Goal: Task Accomplishment & Management: Manage account settings

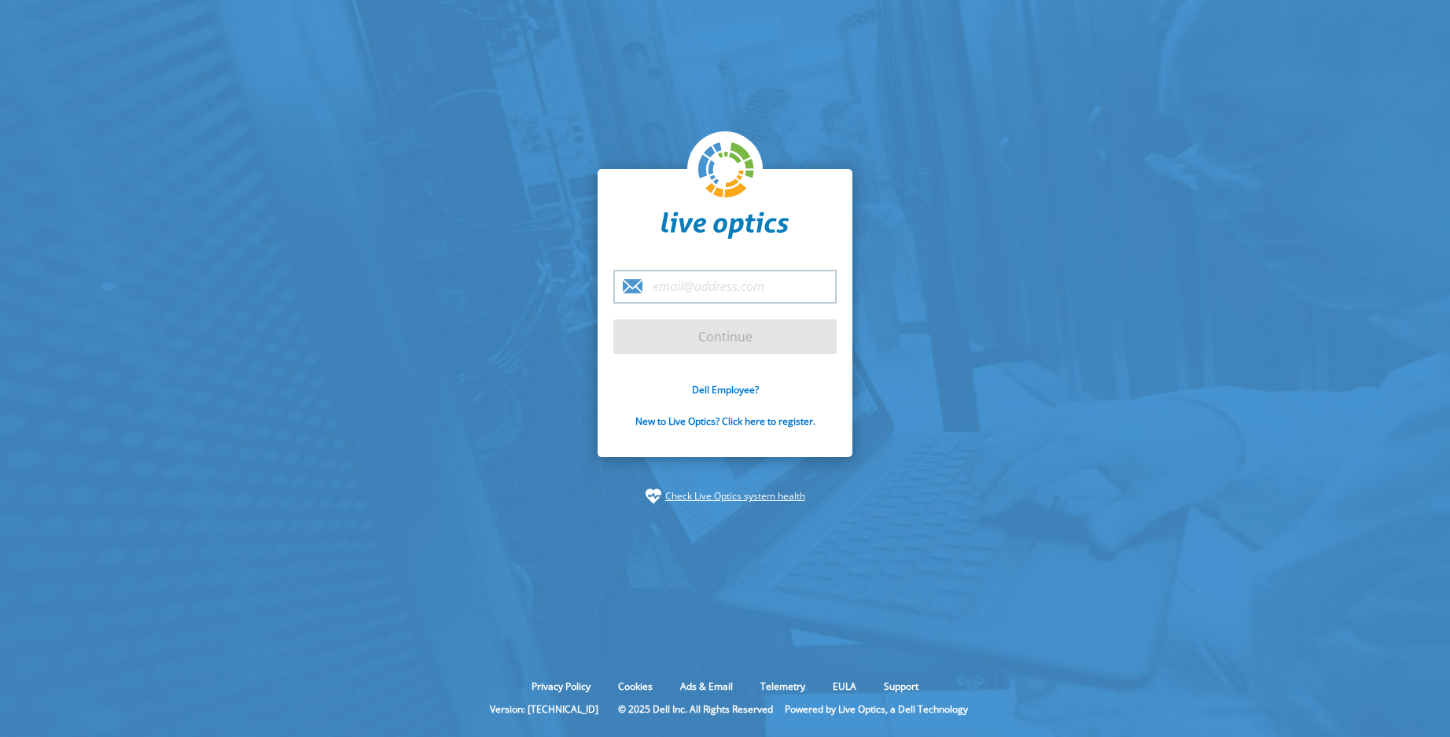
type input "[PERSON_NAME][EMAIL_ADDRESS][DOMAIN_NAME]"
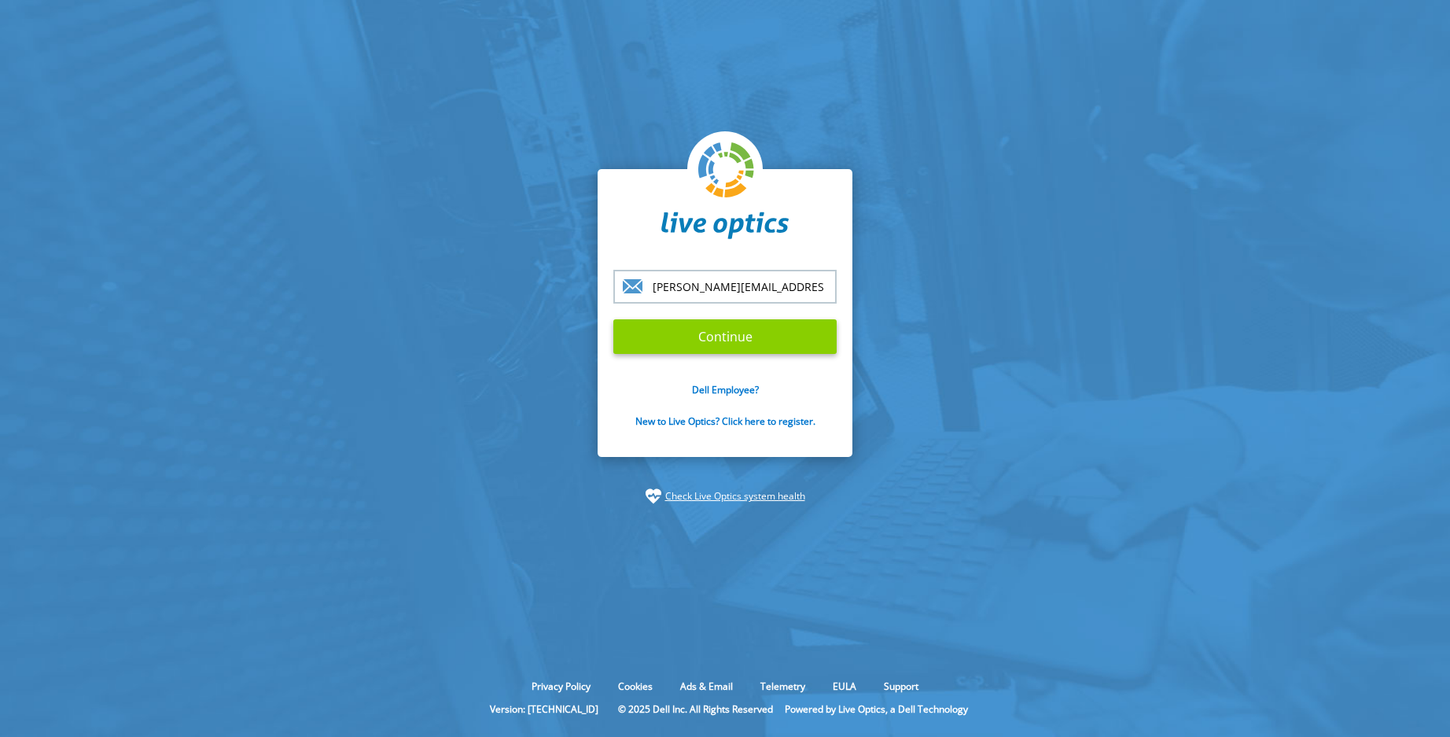
click at [736, 335] on input "Continue" at bounding box center [724, 336] width 223 height 35
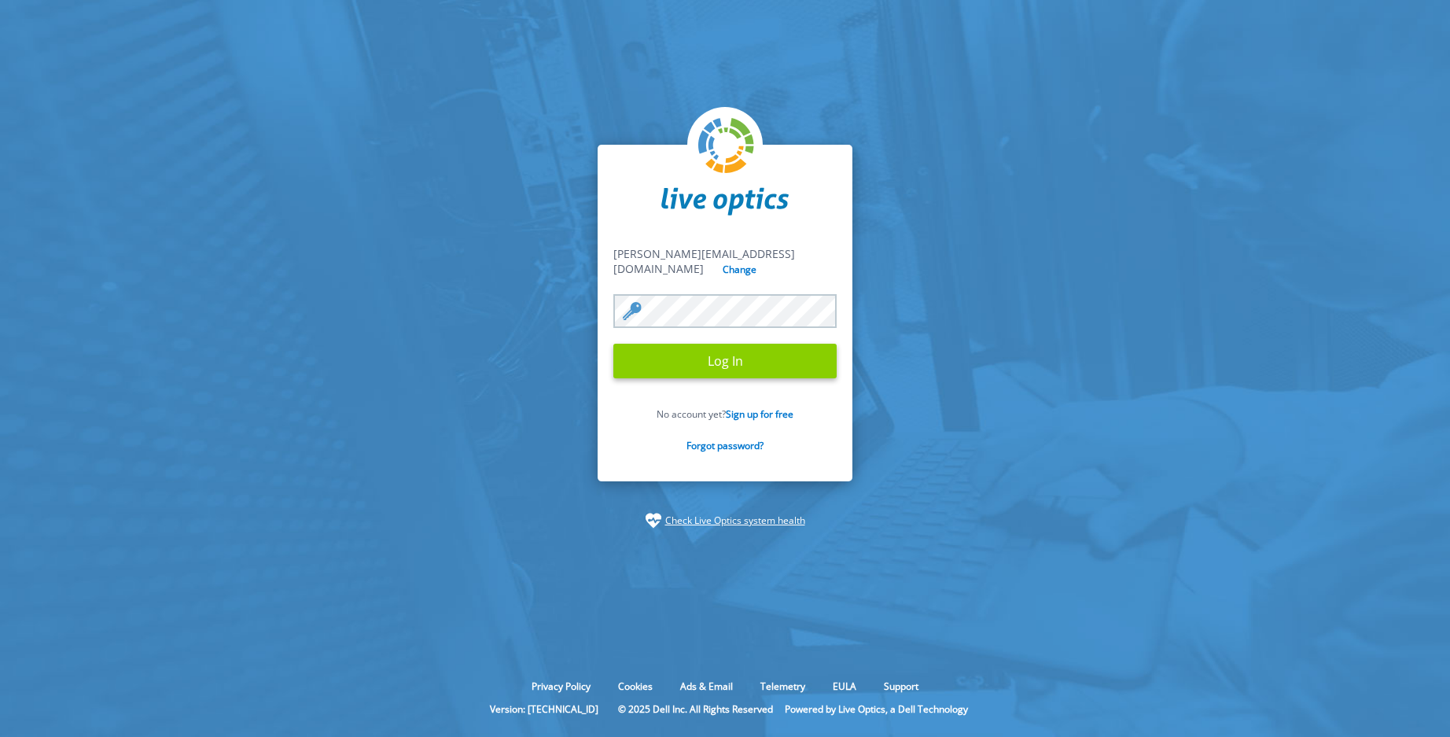
click at [741, 355] on input "Log In" at bounding box center [724, 361] width 223 height 35
click at [725, 350] on input "Log In" at bounding box center [724, 361] width 223 height 35
click at [714, 360] on input "Log In" at bounding box center [724, 361] width 223 height 35
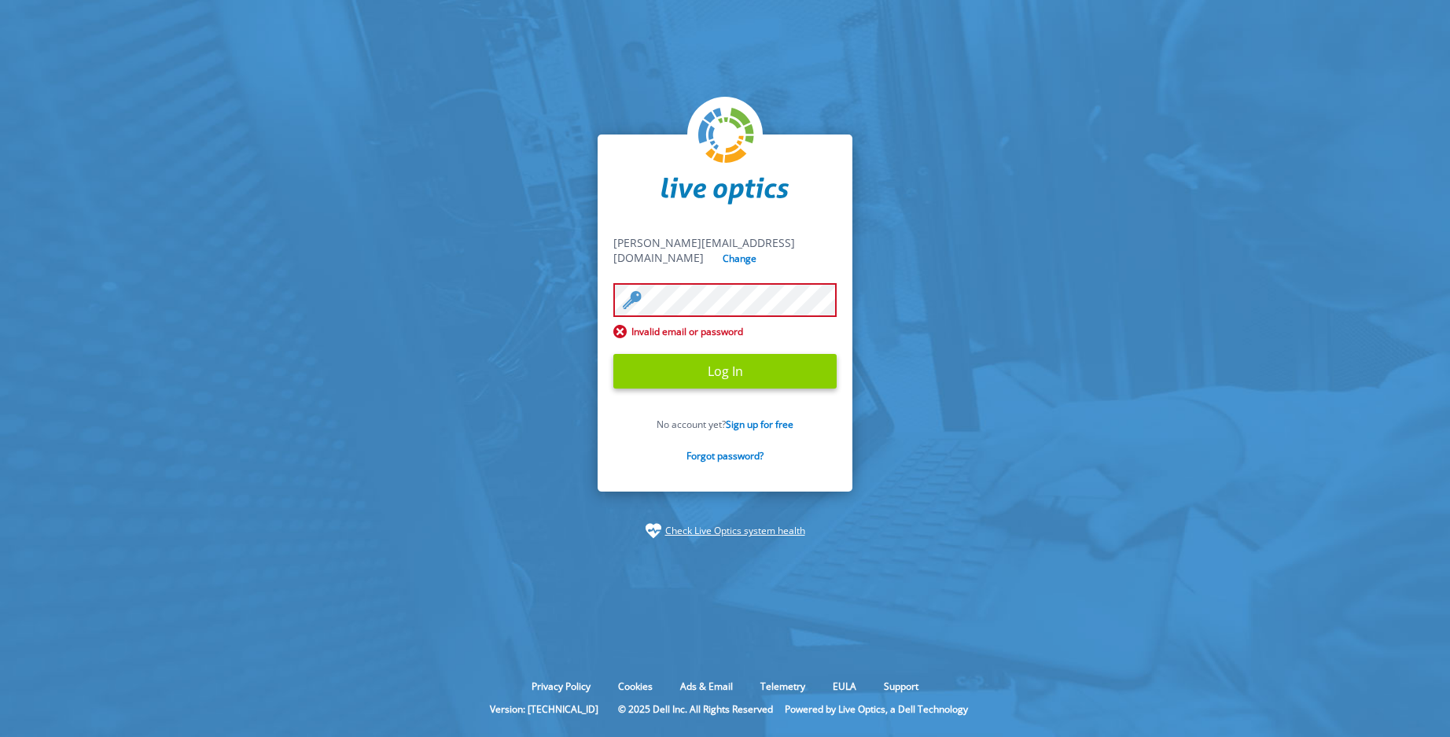
click at [738, 366] on input "Log In" at bounding box center [724, 371] width 223 height 35
click at [706, 367] on input "Log In" at bounding box center [724, 371] width 223 height 35
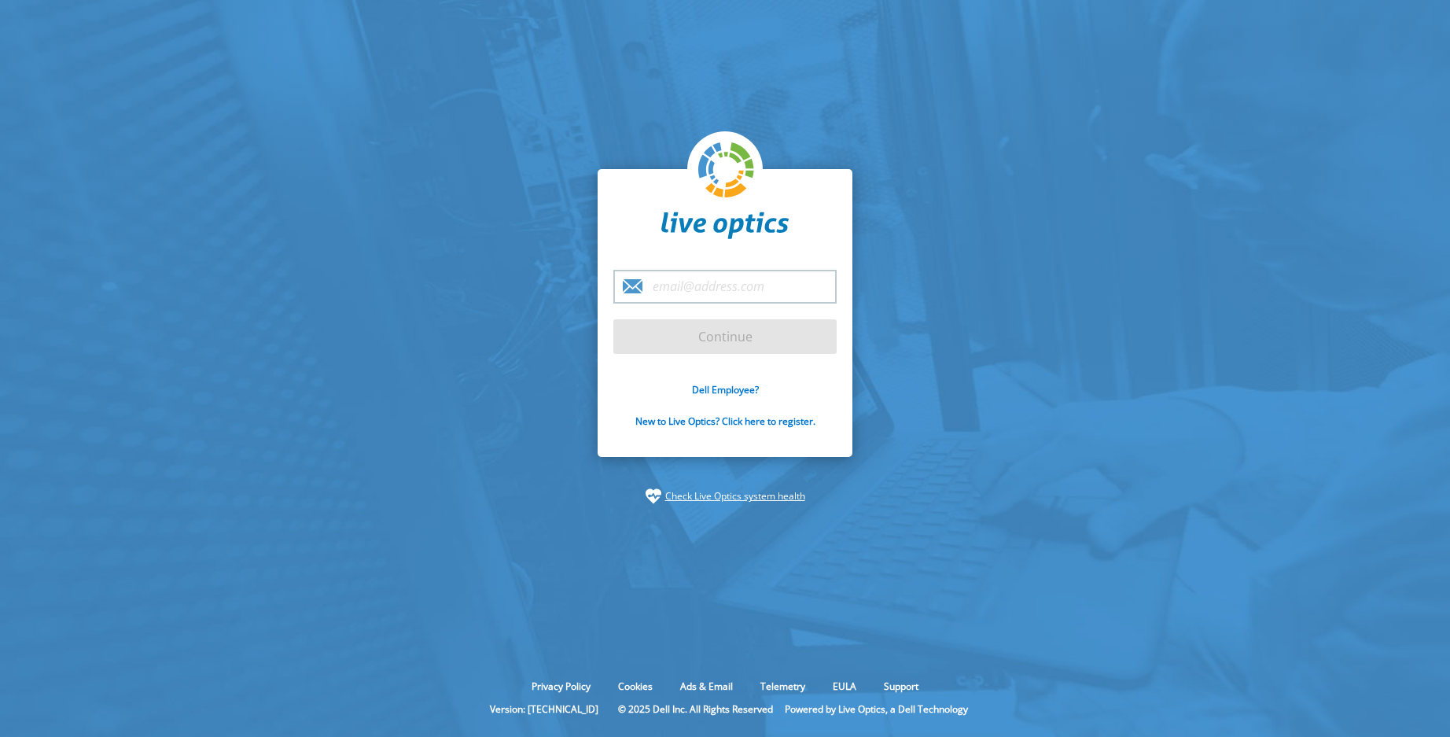
type input "[PERSON_NAME][EMAIL_ADDRESS][DOMAIN_NAME]"
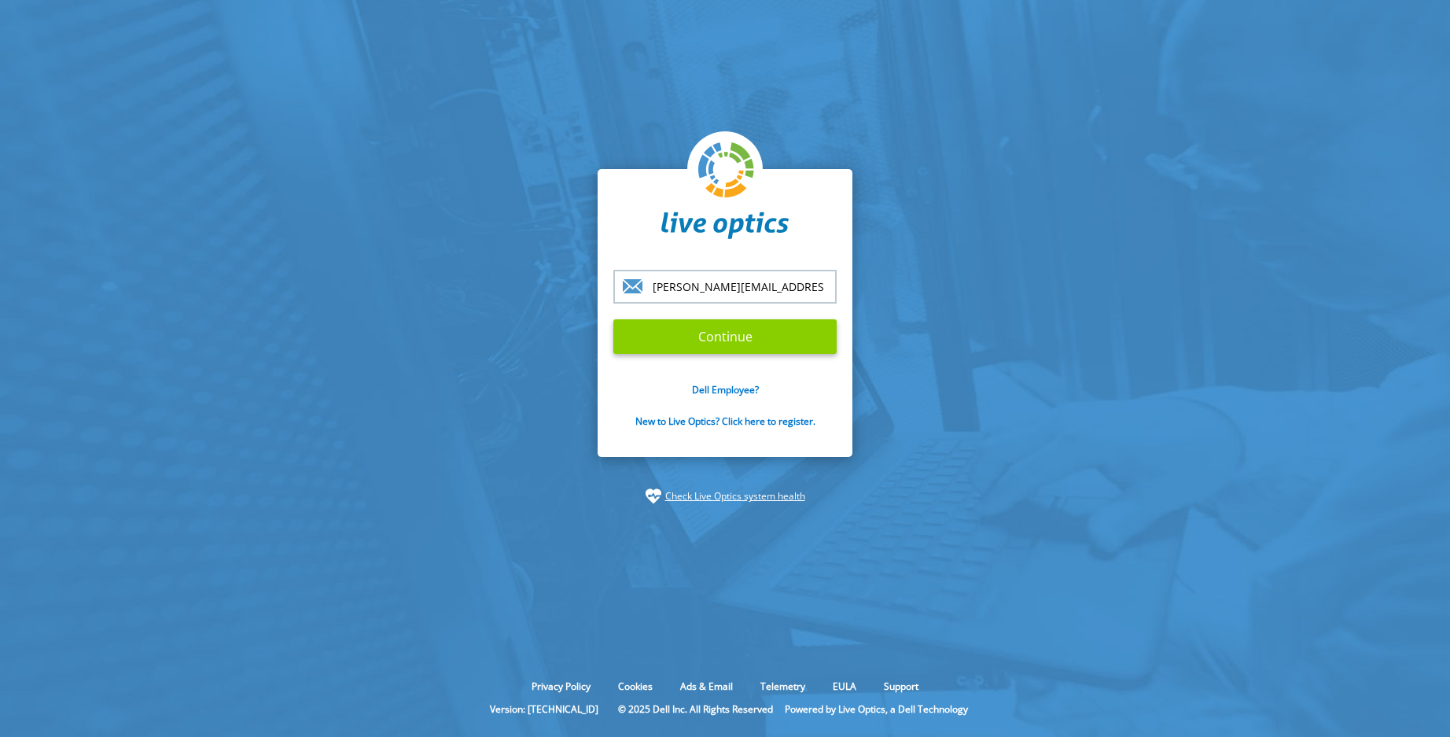
click at [730, 339] on input "Continue" at bounding box center [724, 336] width 223 height 35
click at [710, 334] on input "Continue" at bounding box center [724, 336] width 223 height 35
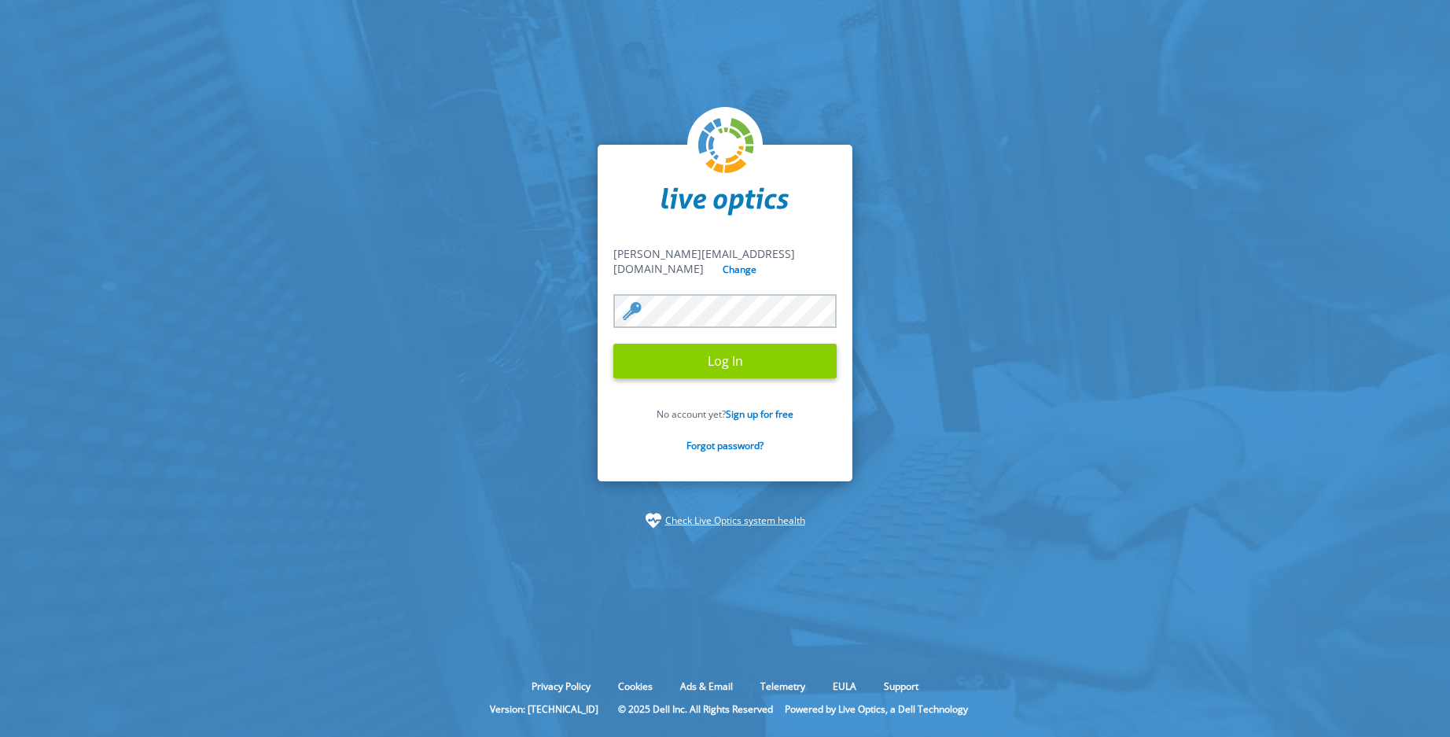
click at [719, 352] on input "Log In" at bounding box center [724, 361] width 223 height 35
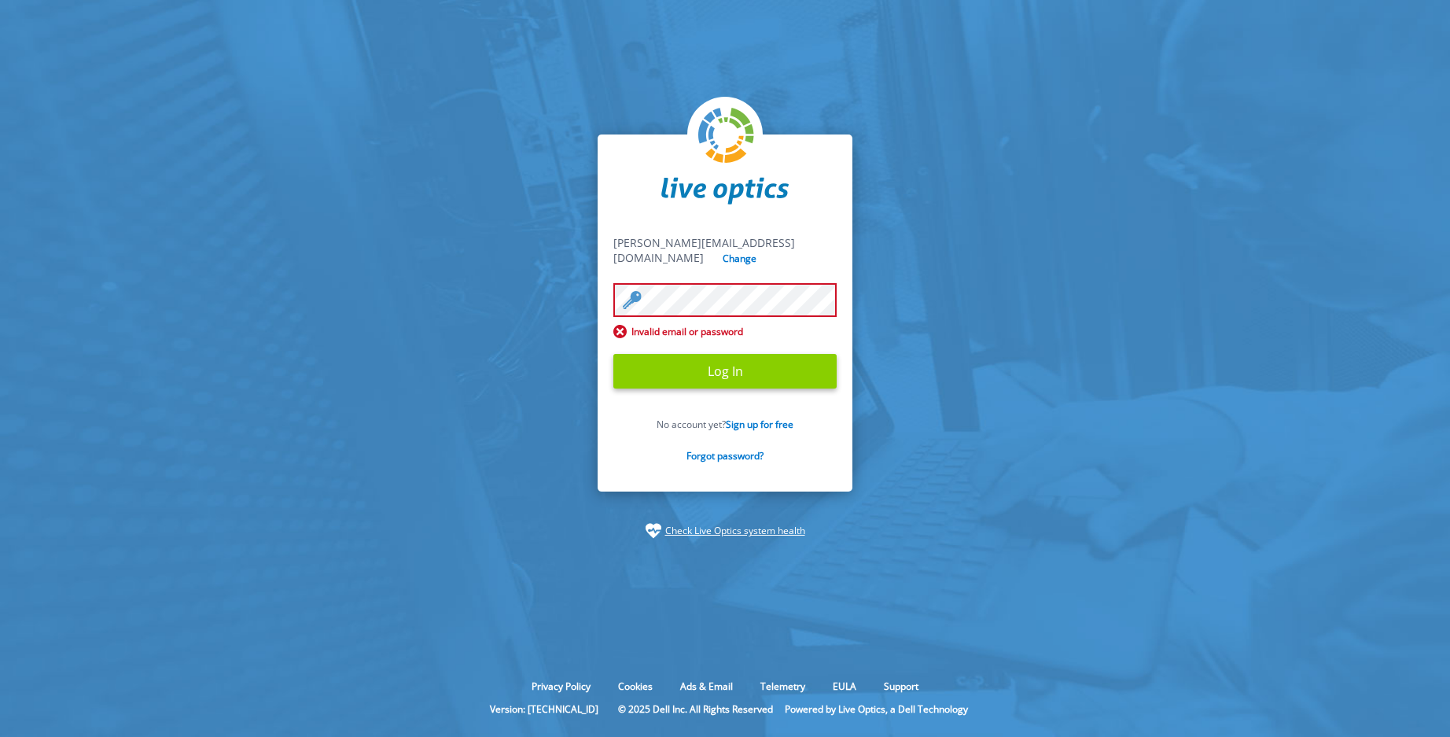
click at [715, 365] on input "Log In" at bounding box center [724, 371] width 223 height 35
click at [709, 368] on input "Log In" at bounding box center [724, 371] width 223 height 35
